Goal: Information Seeking & Learning: Learn about a topic

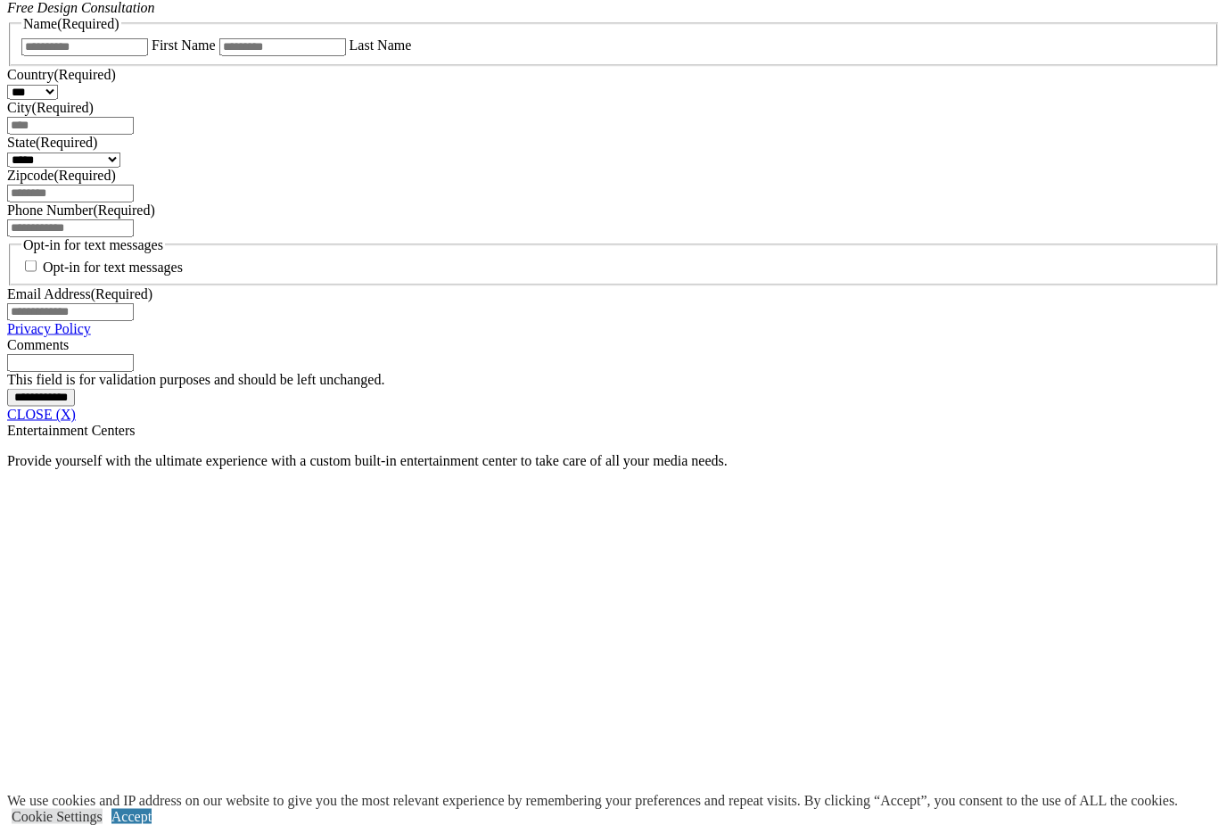
scroll to position [1159, 0]
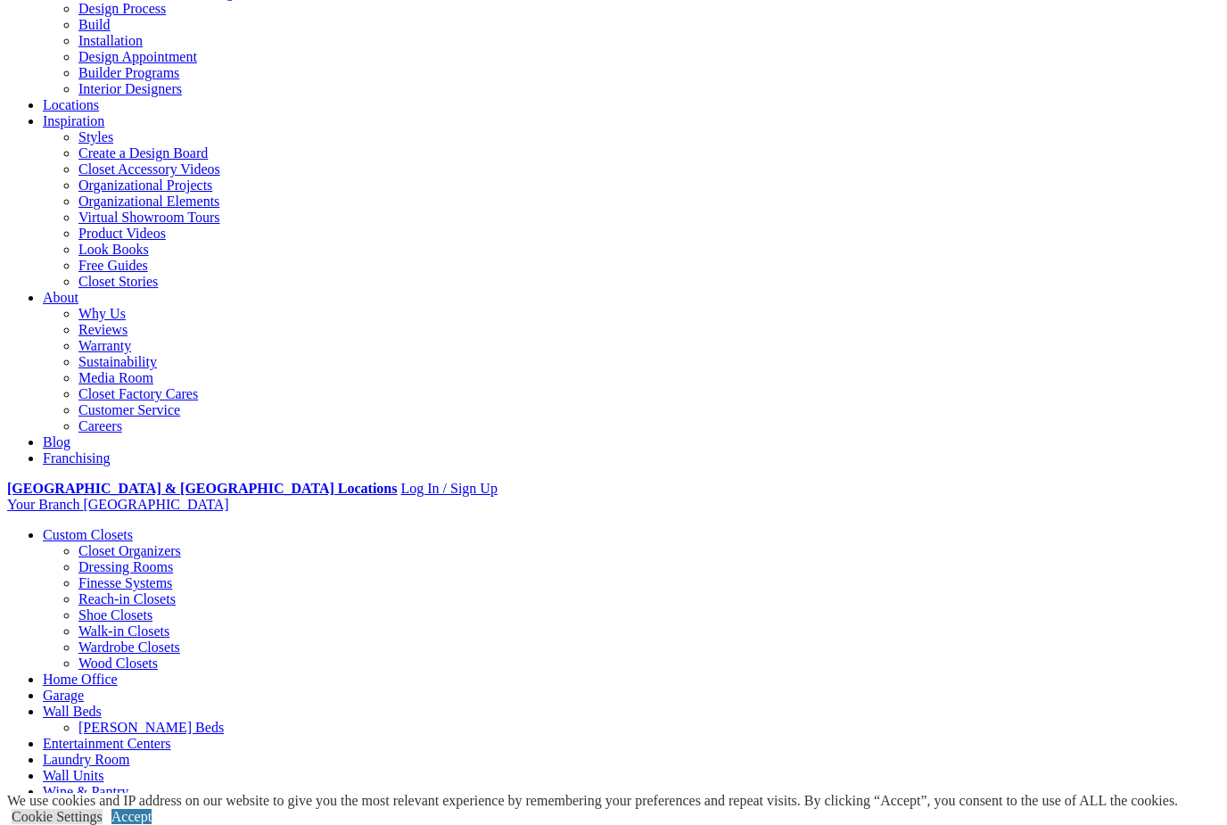
scroll to position [0, 0]
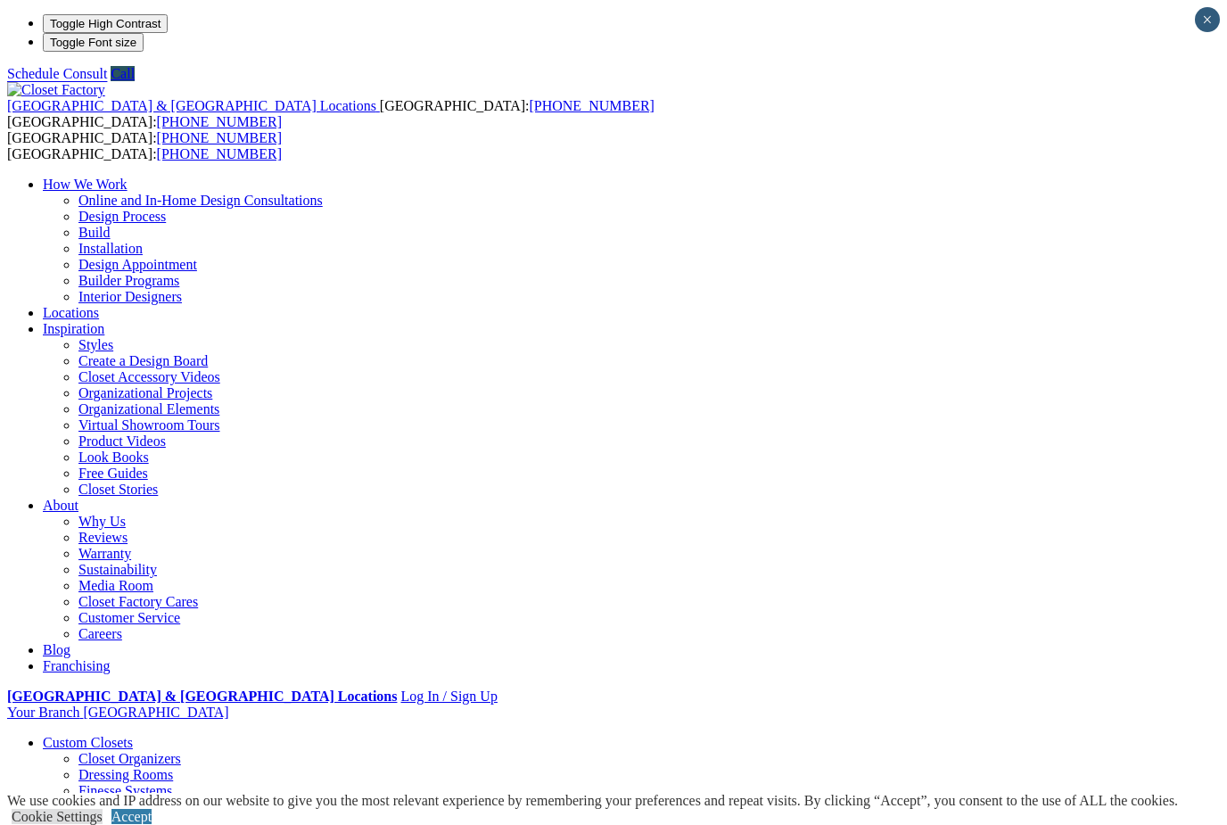
click at [97, 824] on link "Walk-in Closets" at bounding box center [123, 838] width 91 height 15
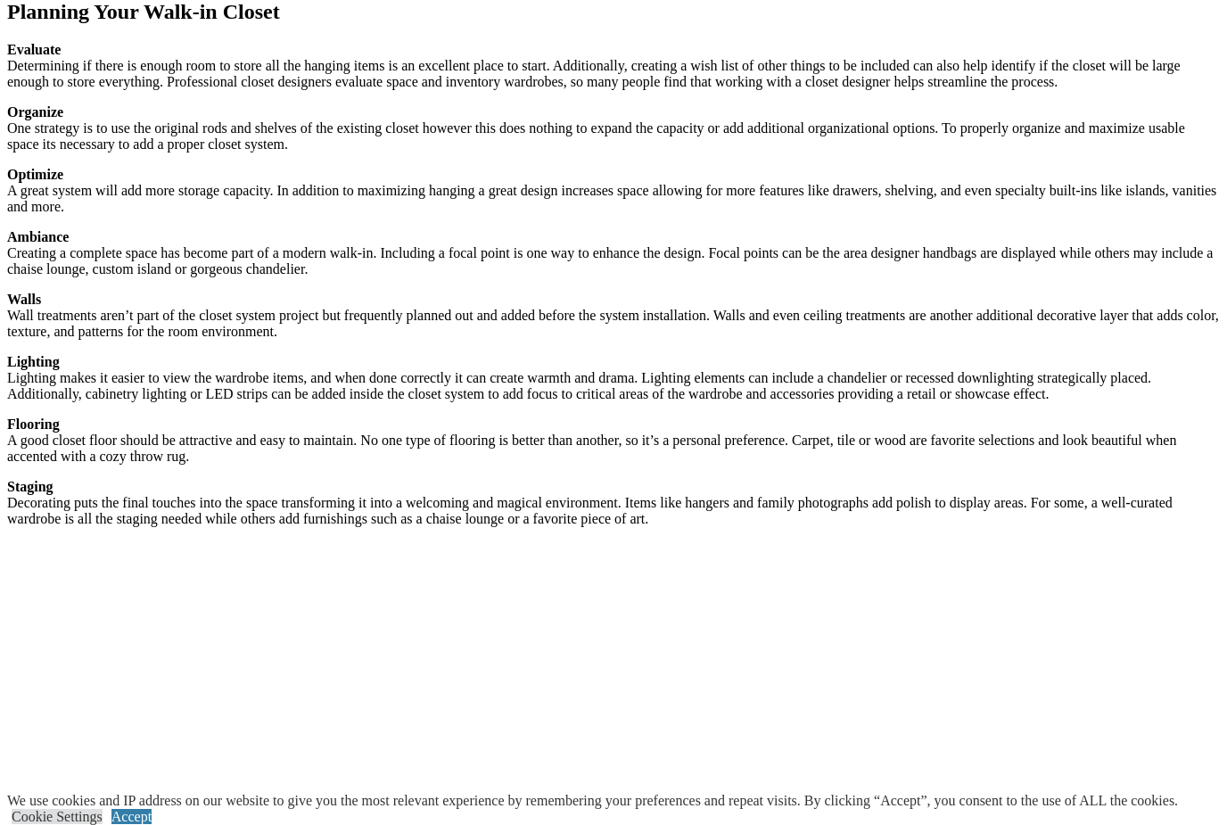
scroll to position [3040, 0]
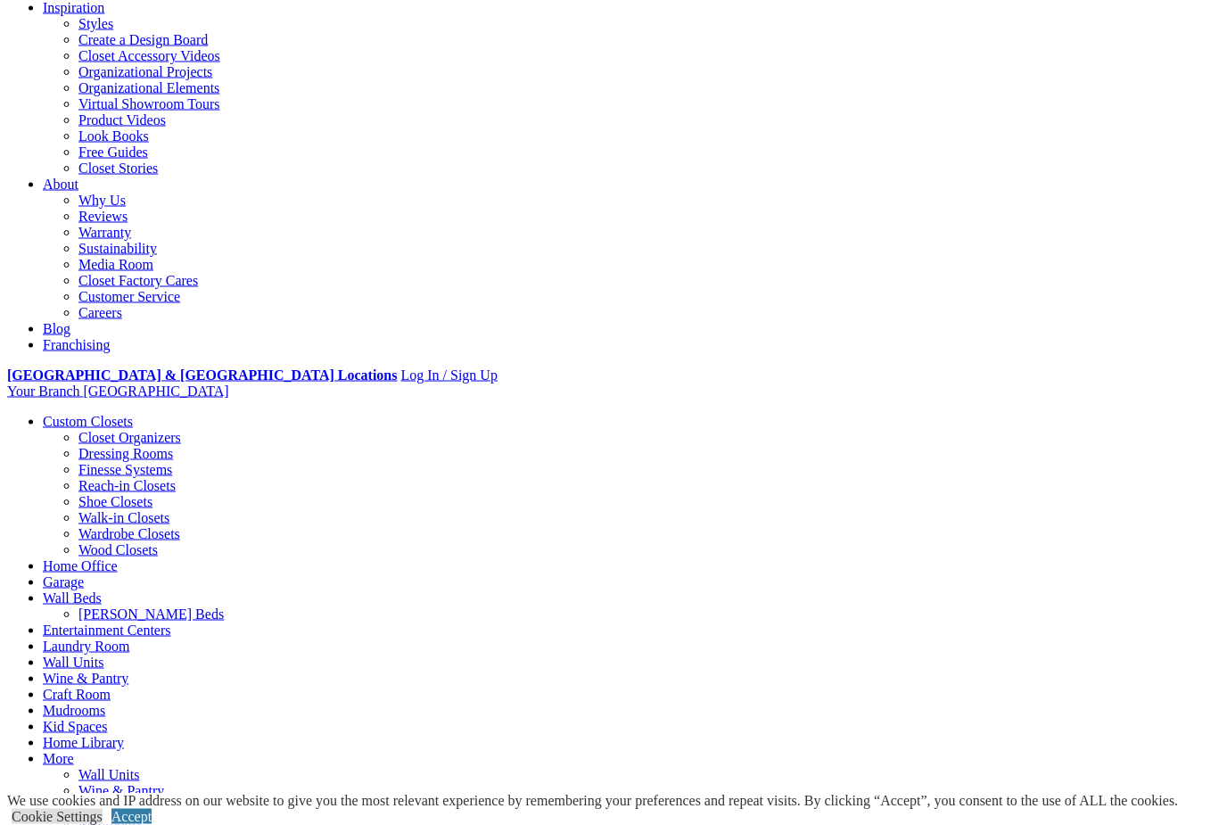
scroll to position [0, 0]
